Goal: Task Accomplishment & Management: Manage account settings

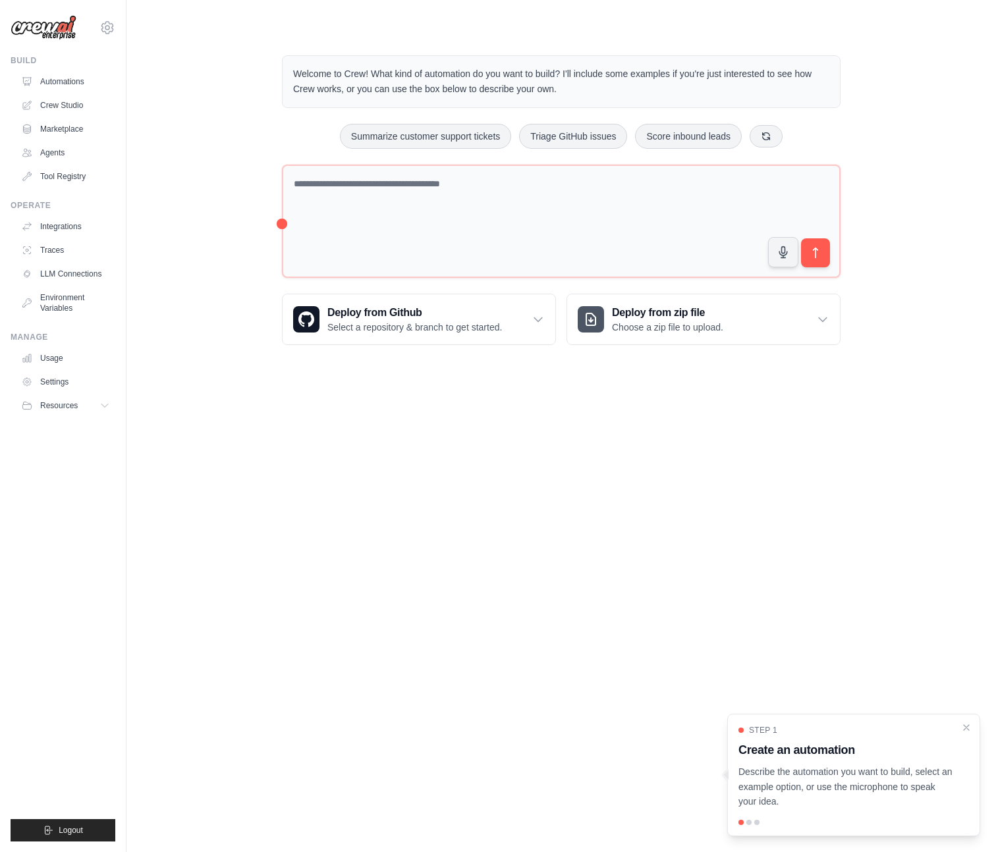
drag, startPoint x: 473, startPoint y: 560, endPoint x: 500, endPoint y: 493, distance: 71.5
click at [475, 570] on body "l.simoes@cliqdigital.com Settings Build Automations Crew Studio" at bounding box center [498, 426] width 996 height 852
click at [77, 109] on link "Crew Studio" at bounding box center [66, 105] width 99 height 21
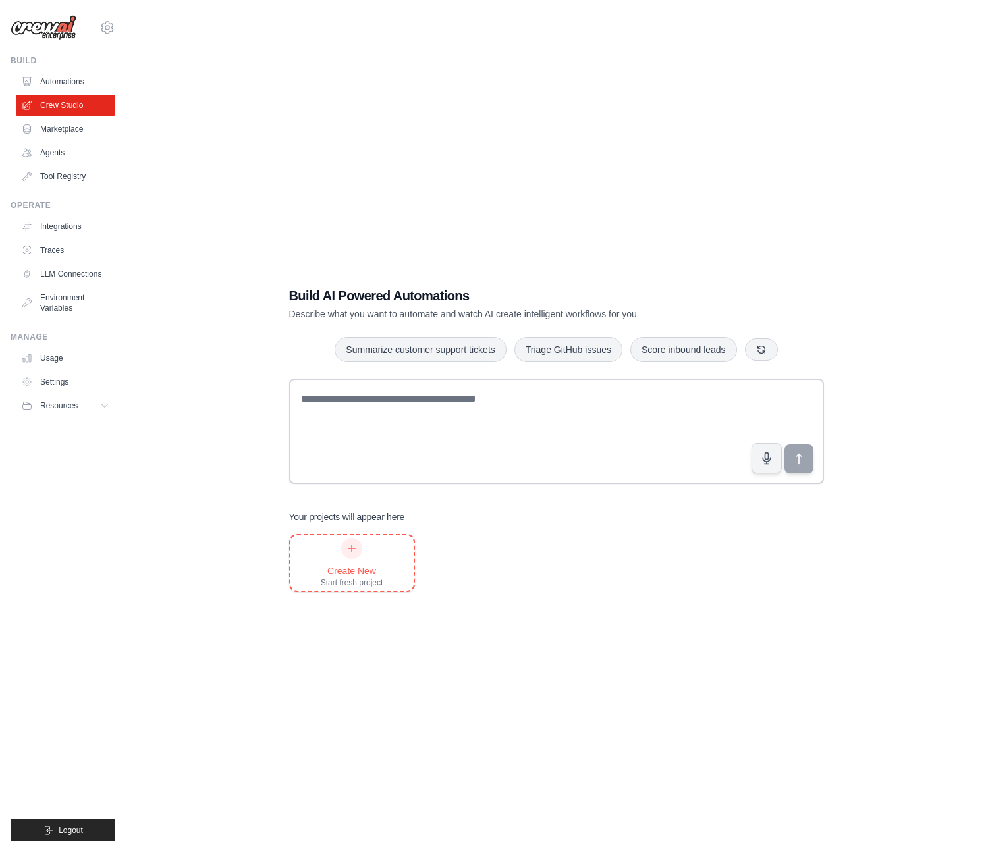
click at [402, 535] on div "Create New Start fresh project" at bounding box center [351, 562] width 123 height 55
click at [544, 590] on div "Create New Start fresh project" at bounding box center [556, 563] width 535 height 58
click at [257, 207] on div "Build AI Powered Automations Describe what you want to automate and watch AI cr…" at bounding box center [555, 439] width 817 height 852
click at [65, 107] on link "Crew Studio" at bounding box center [66, 105] width 99 height 21
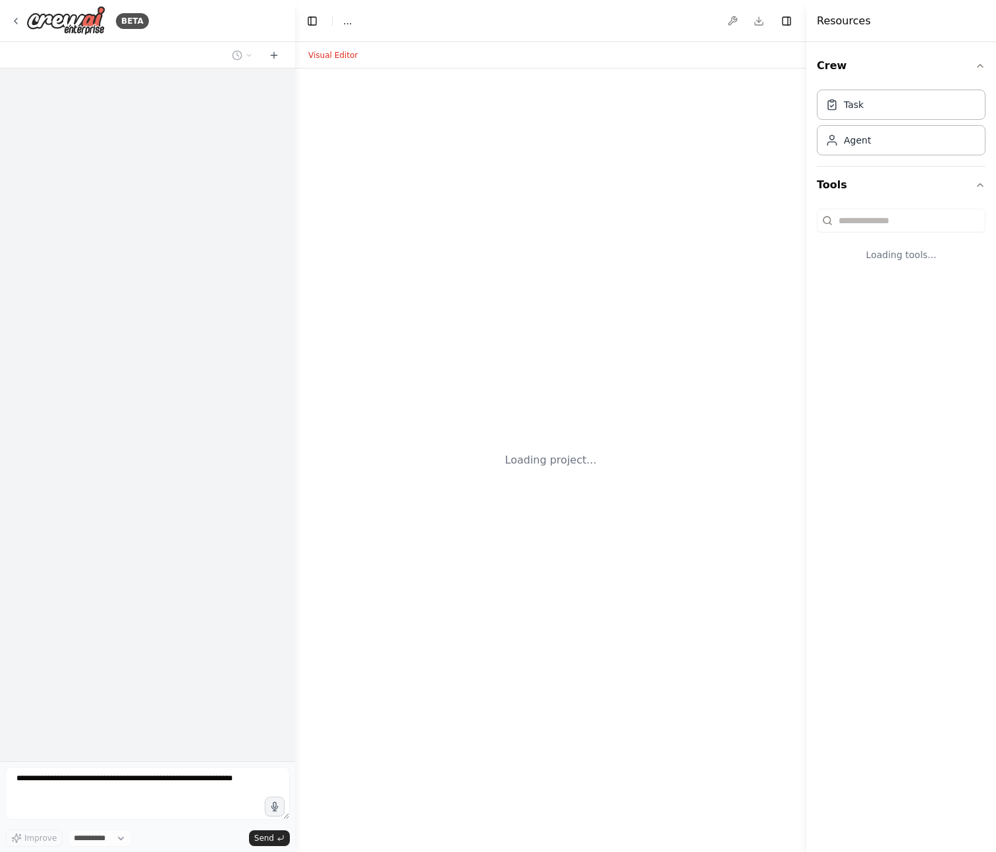
select select "****"
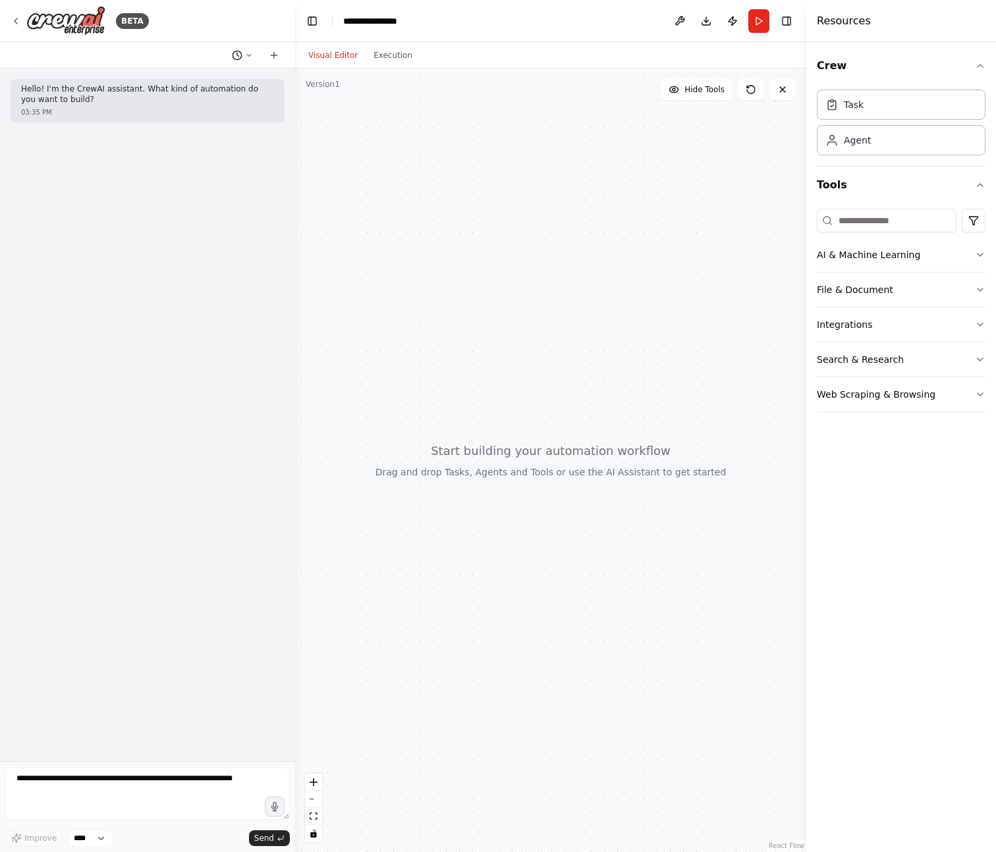
click at [250, 53] on icon at bounding box center [249, 55] width 8 height 8
click at [250, 53] on div at bounding box center [147, 426] width 295 height 852
click at [969, 66] on button "Crew" at bounding box center [900, 65] width 169 height 37
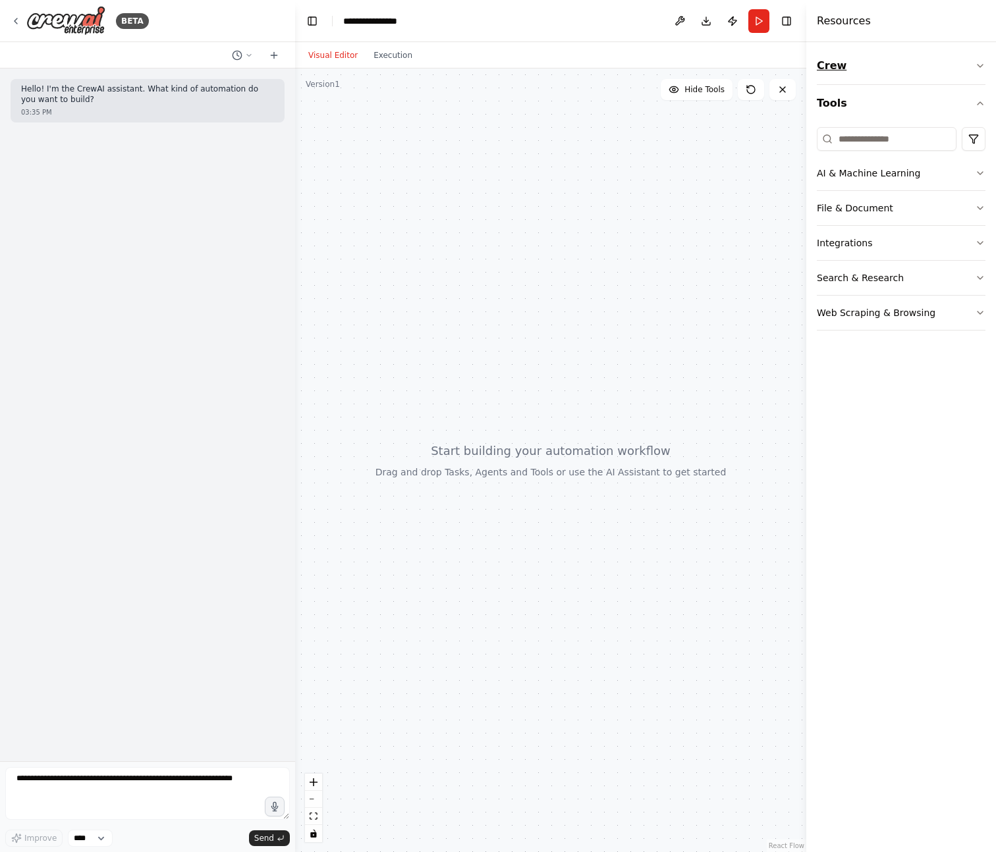
click at [970, 65] on button "Crew" at bounding box center [900, 65] width 169 height 37
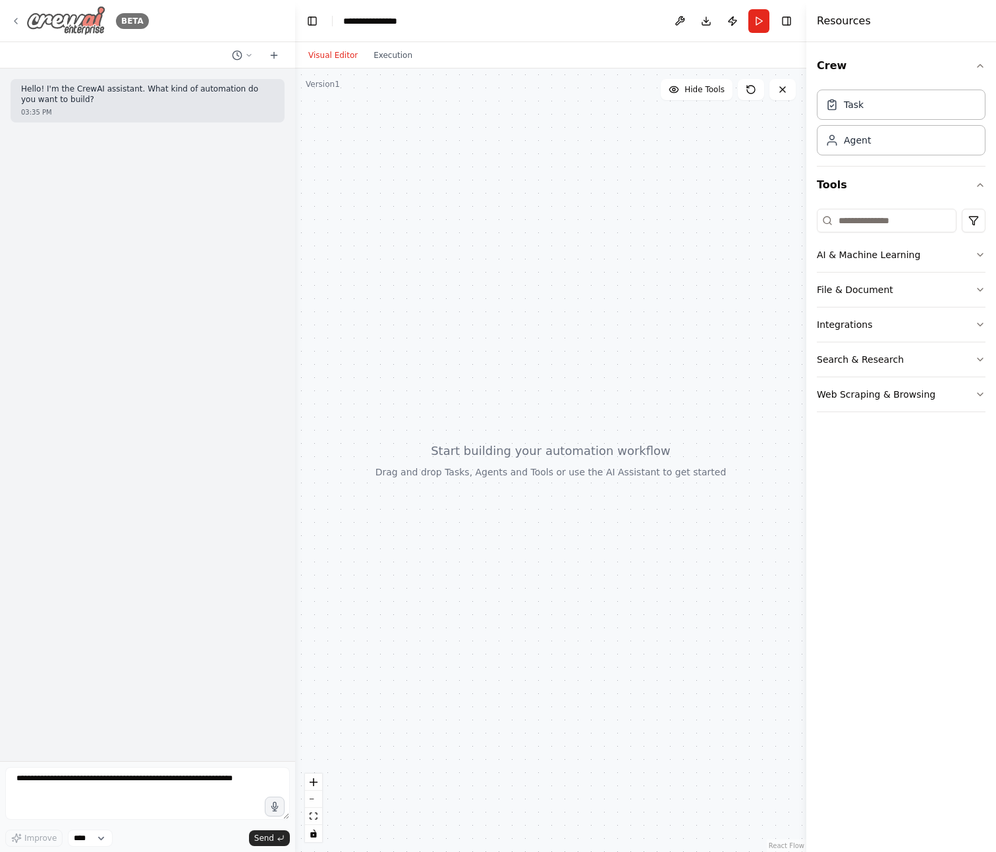
click at [21, 22] on div "BETA" at bounding box center [80, 21] width 138 height 30
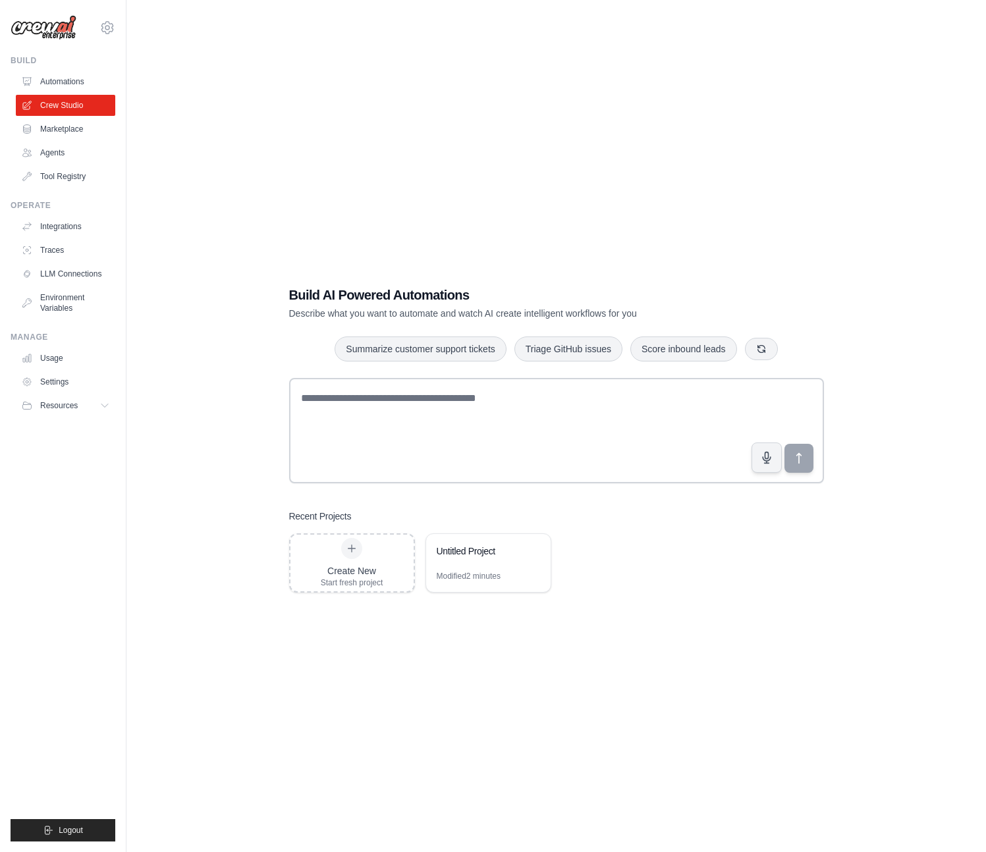
click at [222, 91] on div "Build AI Powered Automations Describe what you want to automate and watch AI cr…" at bounding box center [555, 439] width 817 height 852
click at [535, 547] on icon at bounding box center [533, 551] width 8 height 8
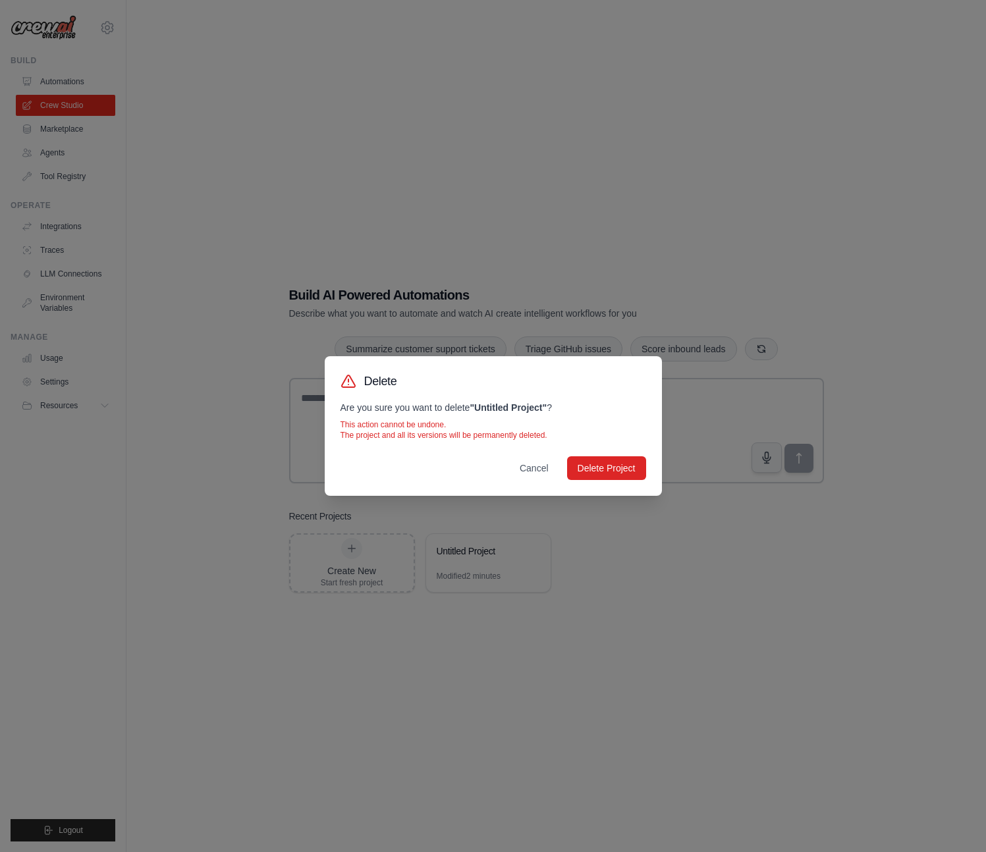
click at [600, 454] on div "Delete Are you sure you want to delete " Untitled Project " ? This action canno…" at bounding box center [493, 426] width 337 height 140
click at [600, 465] on button "Delete Project" at bounding box center [606, 468] width 79 height 24
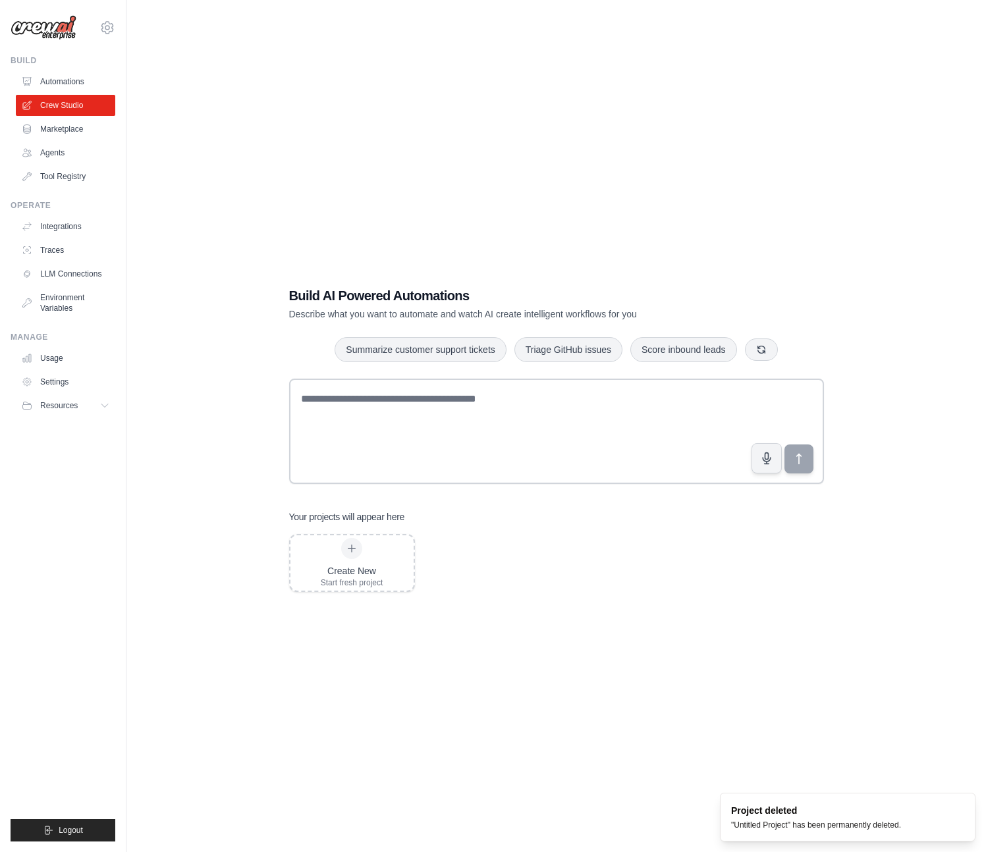
click at [548, 640] on div "Build AI Powered Automations Describe what you want to automate and watch AI cr…" at bounding box center [555, 439] width 817 height 852
click at [750, 124] on div "Build AI Powered Automations Describe what you want to automate and watch AI cr…" at bounding box center [555, 439] width 817 height 852
click at [348, 176] on div "Build AI Powered Automations Describe what you want to automate and watch AI cr…" at bounding box center [555, 439] width 817 height 852
click at [624, 586] on div "Create New Start fresh project" at bounding box center [556, 563] width 535 height 58
click at [311, 95] on div "Build AI Powered Automations Describe what you want to automate and watch AI cr…" at bounding box center [555, 439] width 817 height 852
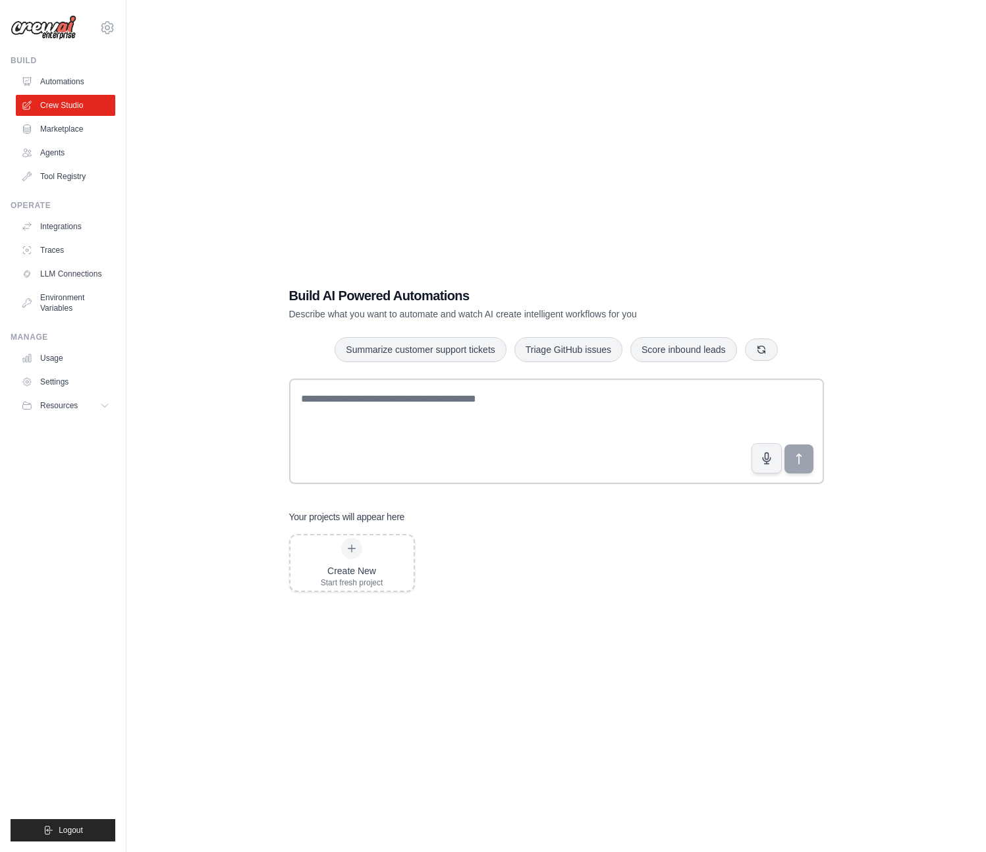
click at [290, 68] on div "Build AI Powered Automations Describe what you want to automate and watch AI cr…" at bounding box center [555, 439] width 817 height 852
click at [265, 93] on div "Build AI Powered Automations Describe what you want to automate and watch AI cr…" at bounding box center [555, 439] width 817 height 852
click at [405, 44] on div "Build AI Powered Automations Describe what you want to automate and watch AI cr…" at bounding box center [555, 439] width 817 height 852
click at [774, 344] on button "button" at bounding box center [761, 349] width 33 height 22
click at [782, 259] on div "Build AI Powered Automations Describe what you want to automate and watch AI cr…" at bounding box center [555, 439] width 817 height 852
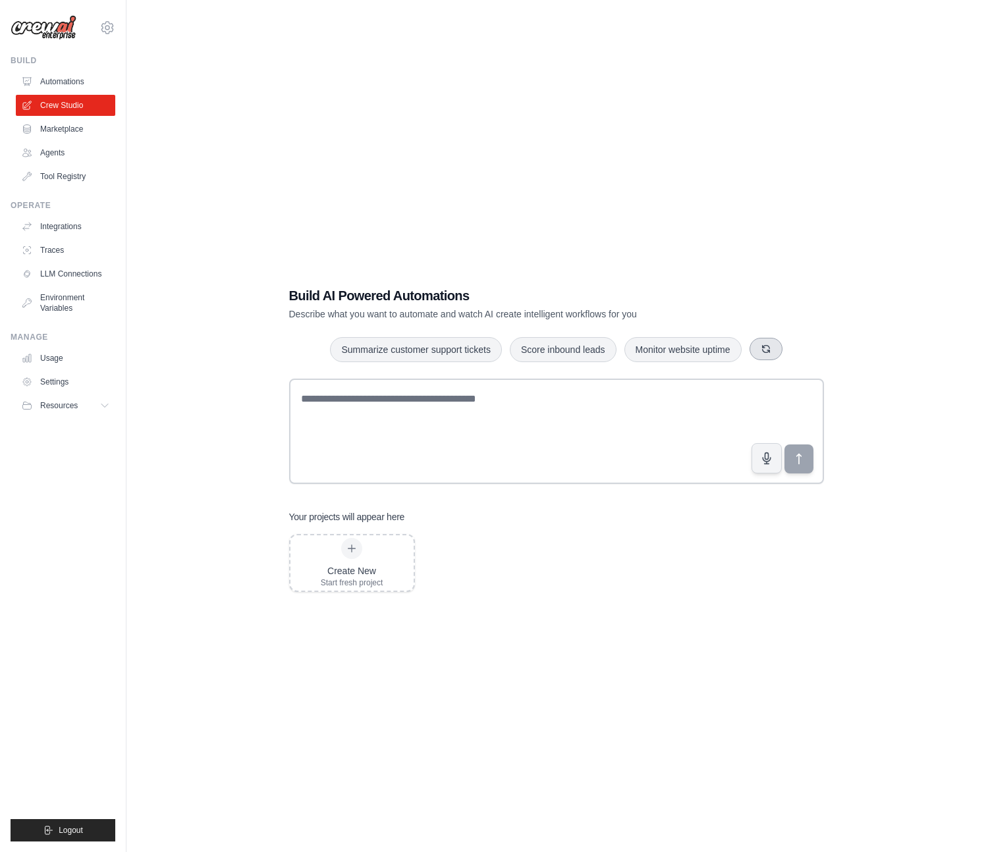
click at [773, 354] on button "button" at bounding box center [765, 349] width 33 height 22
click at [811, 270] on div "Build AI Powered Automations Describe what you want to automate and watch AI cr…" at bounding box center [556, 439] width 566 height 348
click at [757, 342] on button "button" at bounding box center [749, 349] width 33 height 22
click at [805, 277] on div "Build AI Powered Automations Describe what you want to automate and watch AI cr…" at bounding box center [556, 439] width 566 height 348
click at [101, 407] on icon at bounding box center [106, 405] width 11 height 11
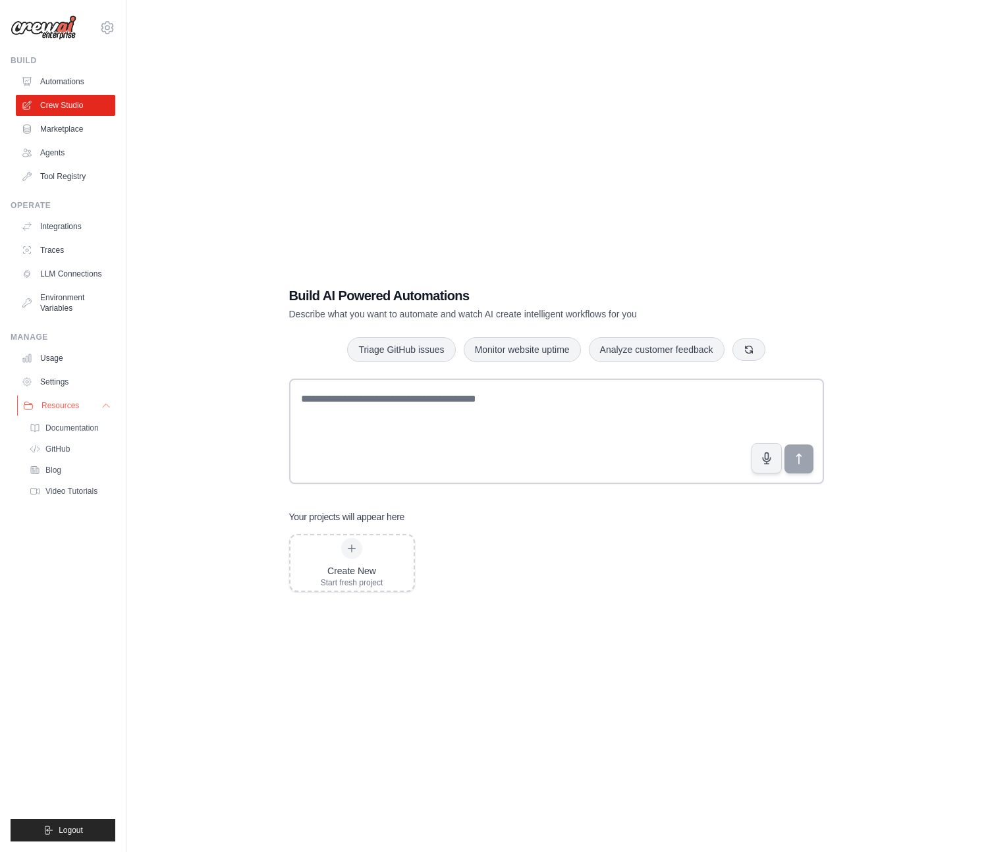
click at [101, 407] on icon at bounding box center [106, 405] width 11 height 11
click at [352, 165] on div "Build AI Powered Automations Describe what you want to automate and watch AI cr…" at bounding box center [555, 439] width 817 height 852
click at [108, 31] on icon at bounding box center [107, 28] width 16 height 16
click at [97, 83] on link "Settings" at bounding box center [107, 89] width 116 height 24
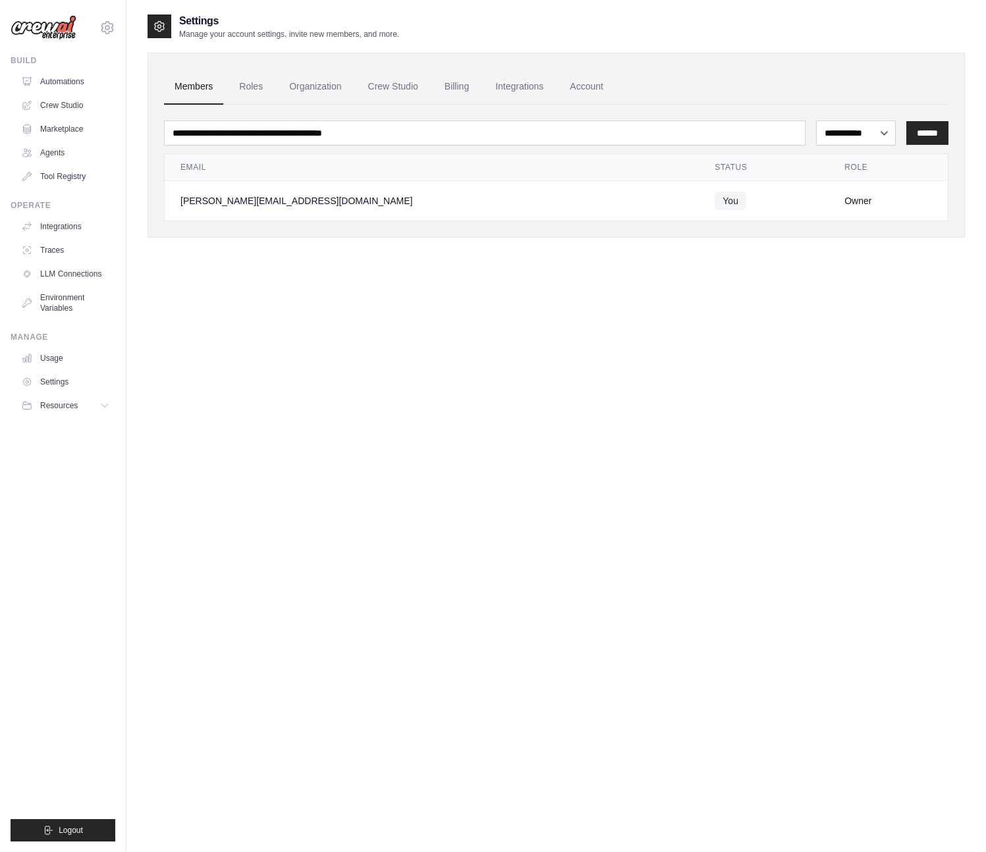
click at [385, 303] on div "**********" at bounding box center [555, 439] width 817 height 852
click at [265, 94] on link "Roles" at bounding box center [250, 87] width 45 height 36
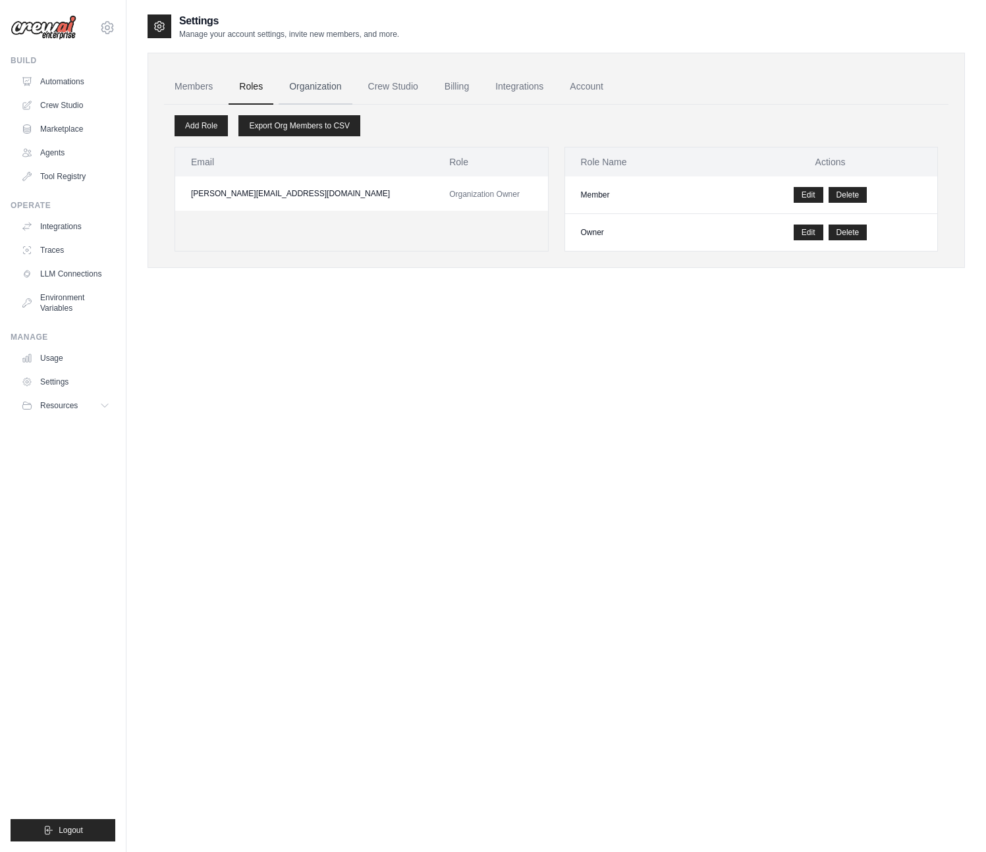
click at [344, 95] on link "Organization" at bounding box center [315, 87] width 73 height 36
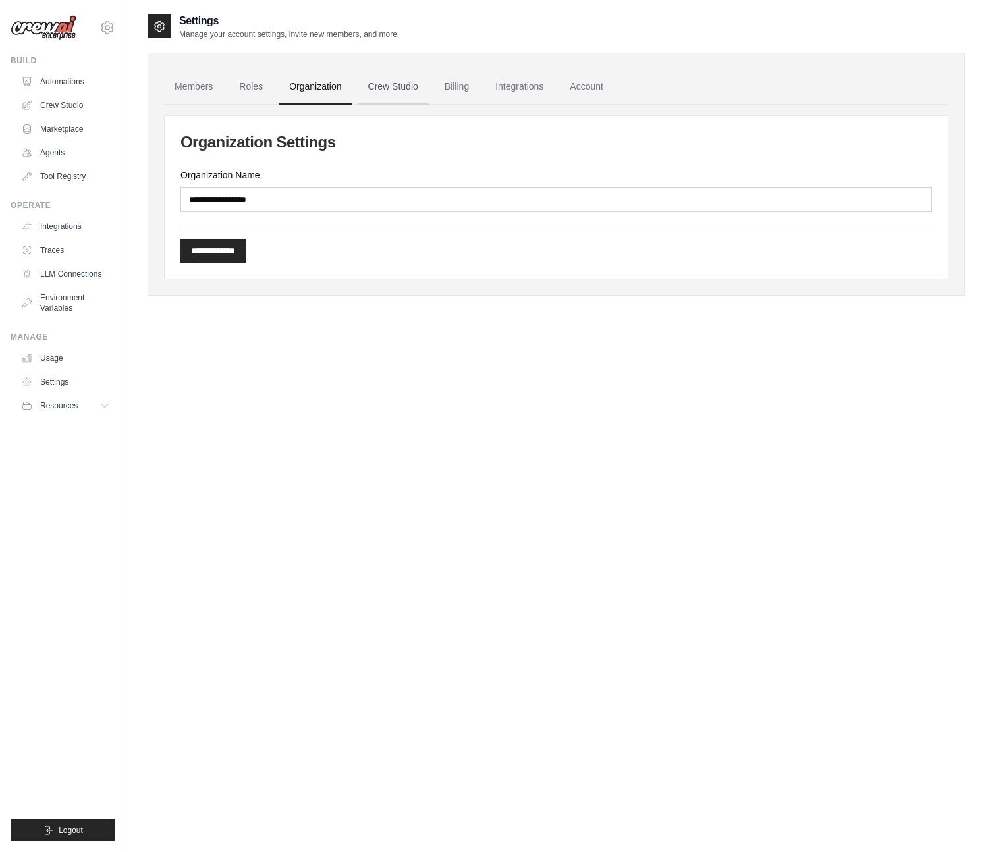
click at [364, 90] on link "Crew Studio" at bounding box center [393, 87] width 71 height 36
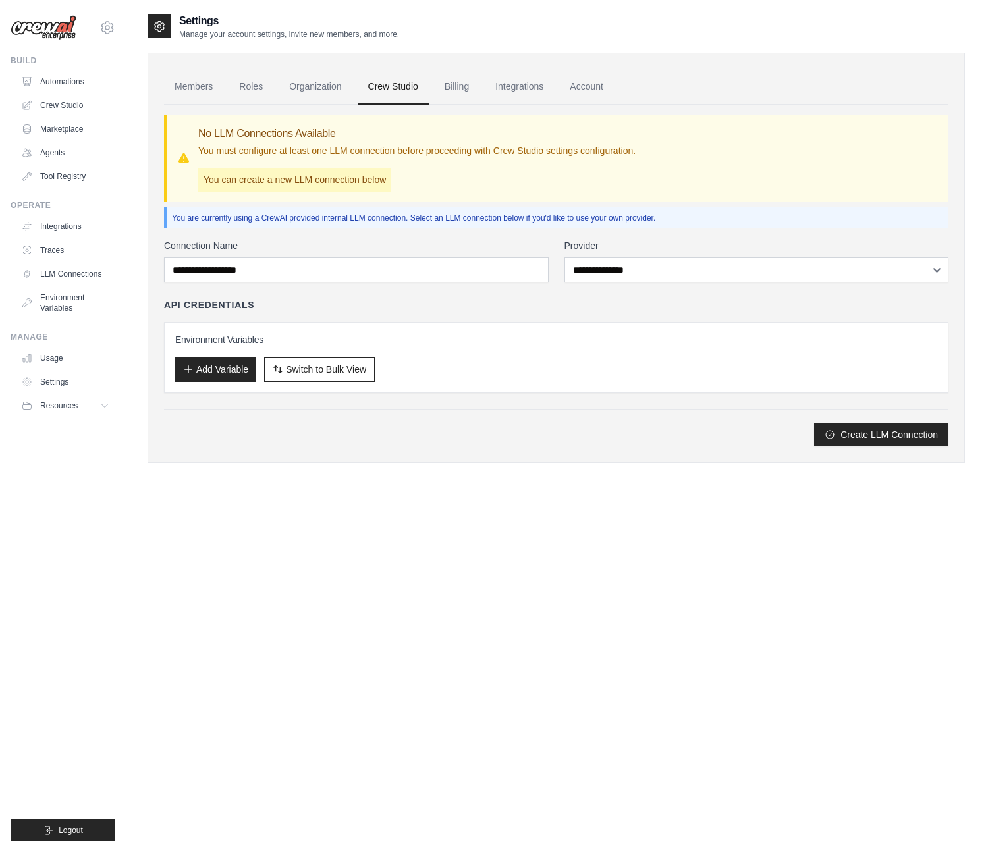
click at [463, 488] on div "Settings Manage your account settings, invite new members, and more. Members Ro…" at bounding box center [555, 439] width 817 height 852
click at [427, 583] on div "Settings Manage your account settings, invite new members, and more. Members Ro…" at bounding box center [555, 439] width 817 height 852
click at [488, 277] on input "Connection Name" at bounding box center [356, 269] width 385 height 25
click at [662, 269] on select "**********" at bounding box center [756, 269] width 385 height 25
click at [76, 78] on link "Automations" at bounding box center [66, 81] width 99 height 21
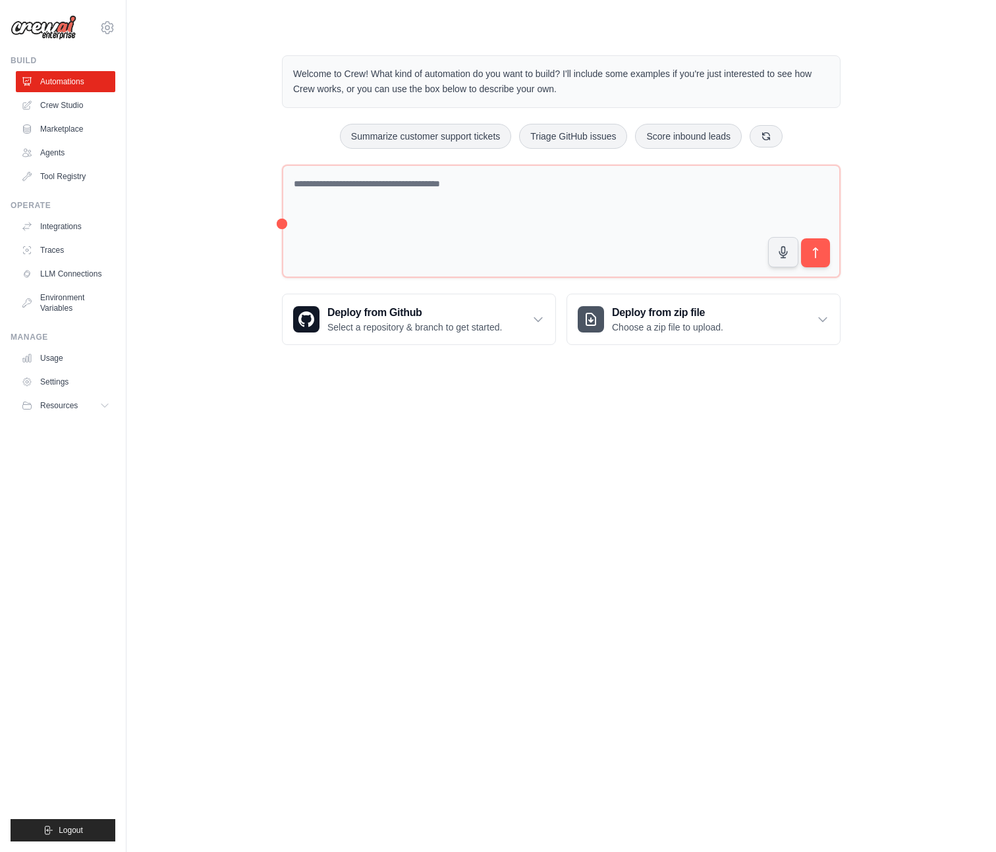
click at [402, 550] on body "[PERSON_NAME][EMAIL_ADDRESS][DOMAIN_NAME] Settings Build Automations Crew Studio" at bounding box center [498, 426] width 996 height 852
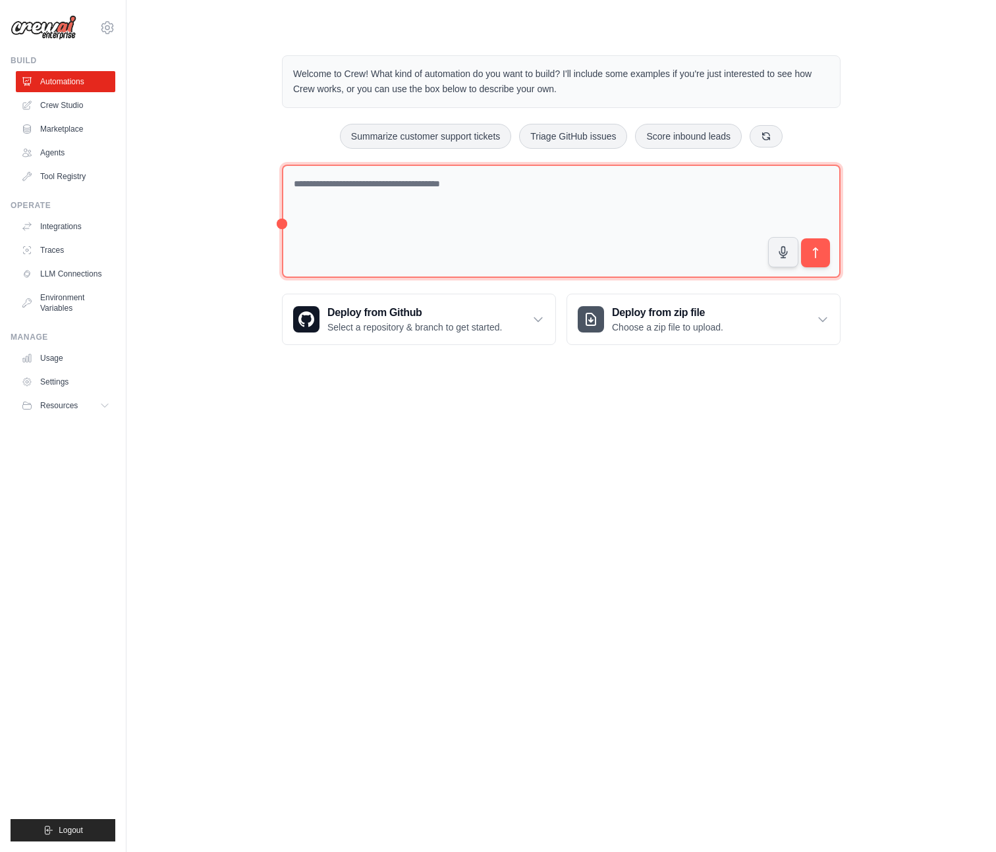
click at [282, 223] on textarea at bounding box center [561, 222] width 558 height 114
drag, startPoint x: 282, startPoint y: 222, endPoint x: 233, endPoint y: 240, distance: 52.5
click at [233, 240] on div "Welcome to Crew! What kind of automation do you want to build? I'll include som…" at bounding box center [560, 200] width 827 height 332
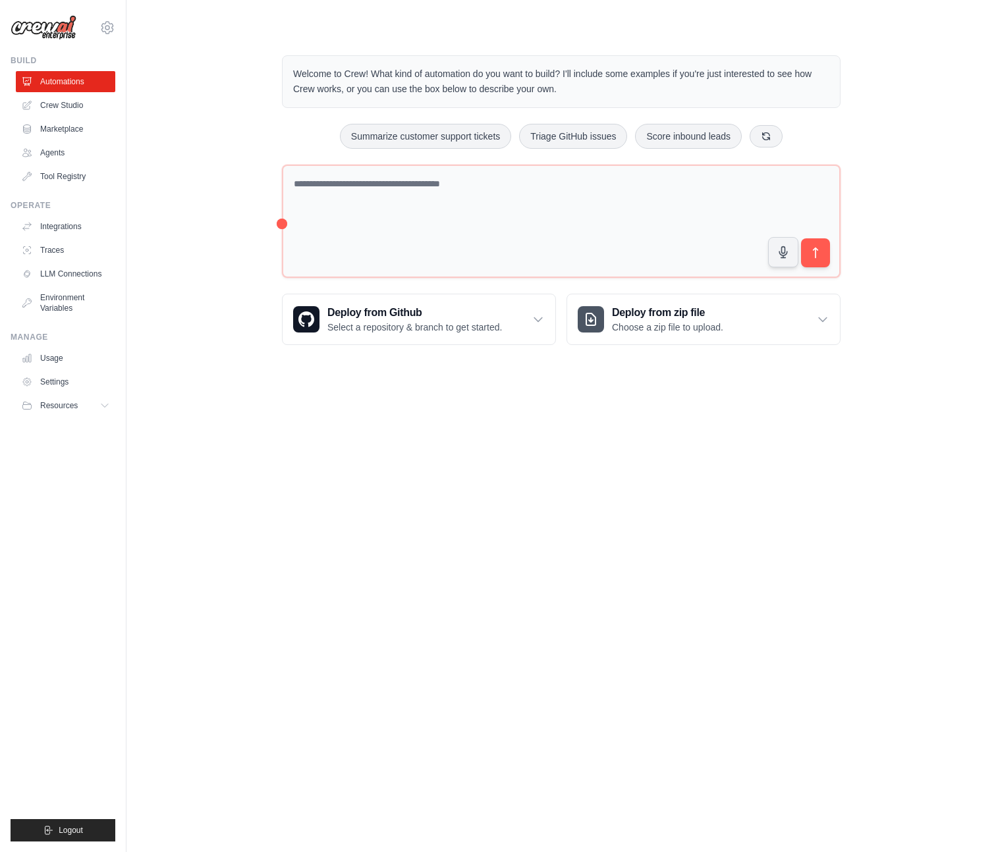
click at [275, 464] on body "[PERSON_NAME][EMAIL_ADDRESS][DOMAIN_NAME] Settings Build Automations Crew Studio" at bounding box center [498, 426] width 996 height 852
